Goal: Find specific page/section: Find specific page/section

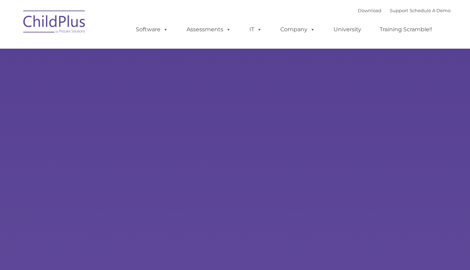
select select "MEDIUM"
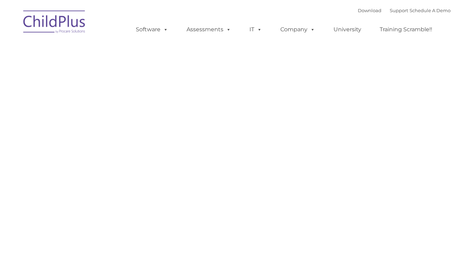
type input ""
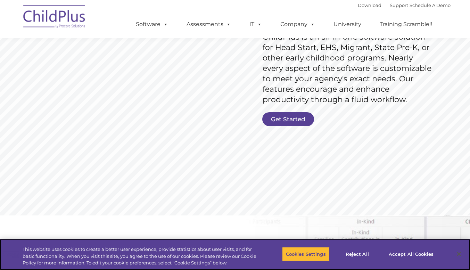
scroll to position [122, 0]
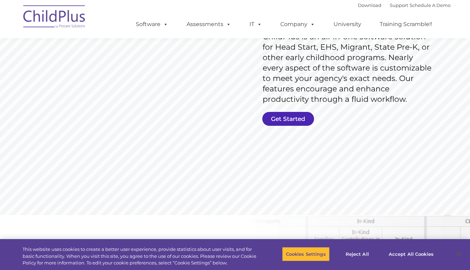
click at [285, 118] on link "Get Started" at bounding box center [288, 119] width 52 height 14
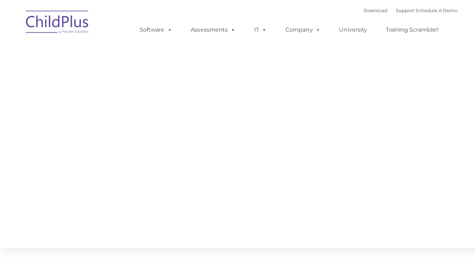
type input ""
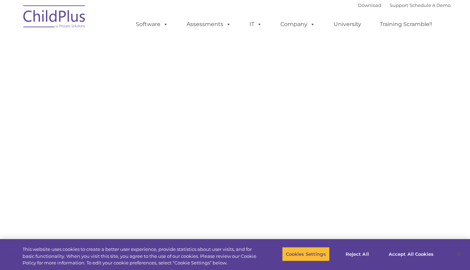
select select "MEDIUM"
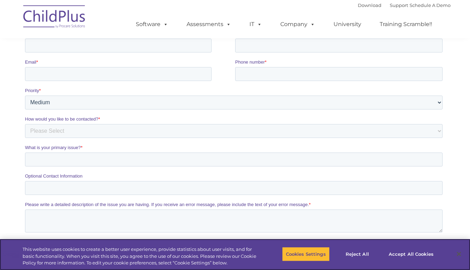
scroll to position [128, 0]
